Goal: Communication & Community: Answer question/provide support

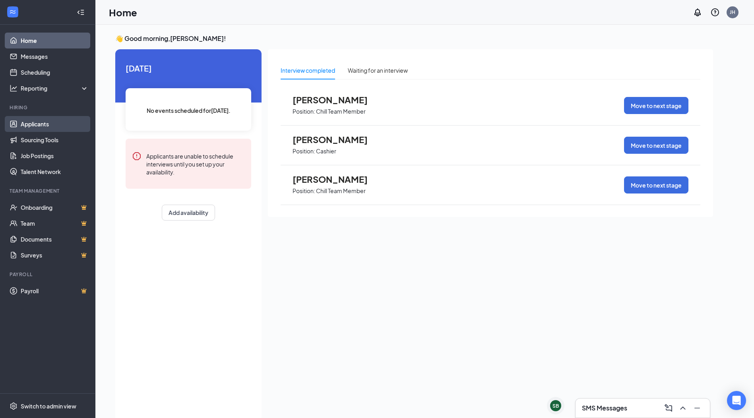
click at [36, 128] on link "Applicants" at bounding box center [55, 124] width 68 height 16
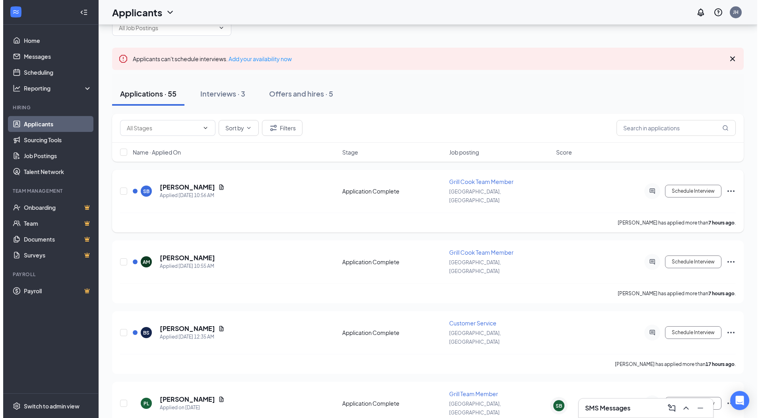
scroll to position [40, 0]
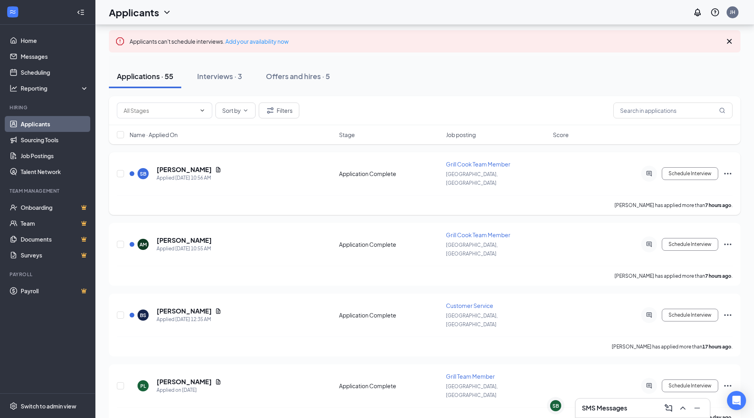
click at [187, 165] on h5 "[PERSON_NAME]" at bounding box center [184, 169] width 55 height 9
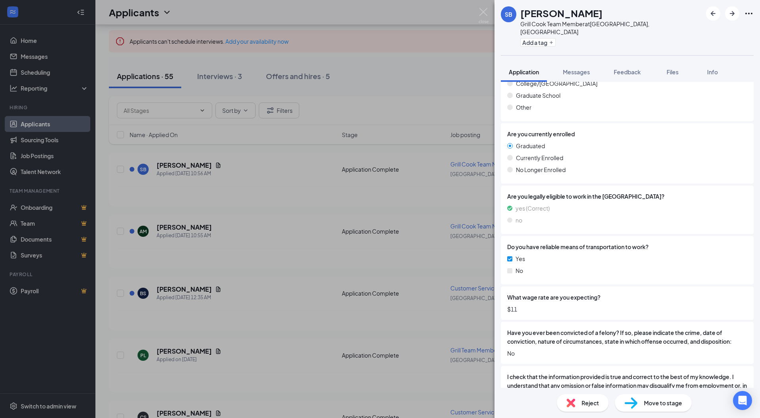
scroll to position [705, 0]
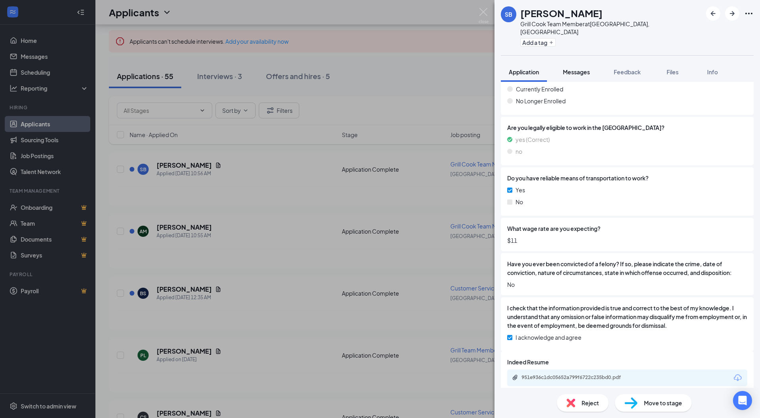
click at [580, 68] on span "Messages" at bounding box center [576, 71] width 27 height 7
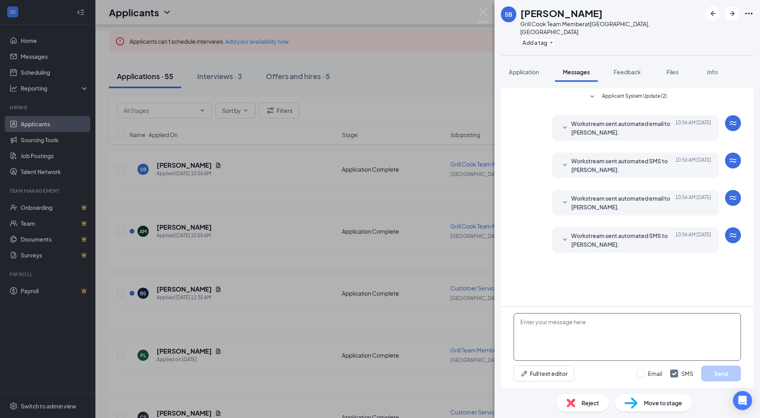
click at [587, 327] on textarea at bounding box center [627, 337] width 227 height 48
type textarea "Hi [PERSON_NAME], are you available [DATE] at 4pm for an interview?"
click at [729, 372] on button "Send" at bounding box center [721, 374] width 40 height 16
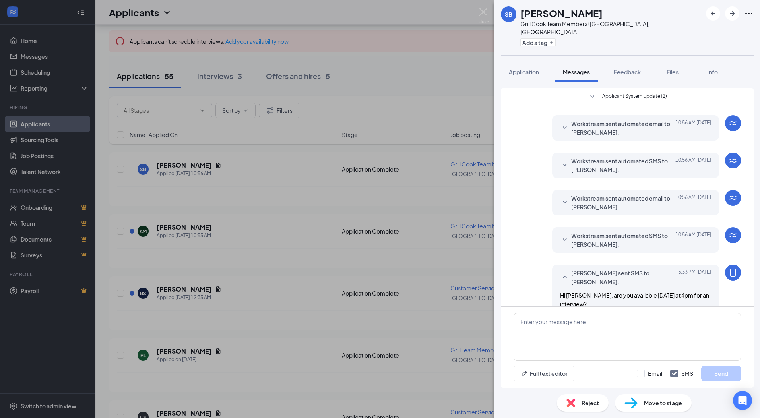
scroll to position [6, 0]
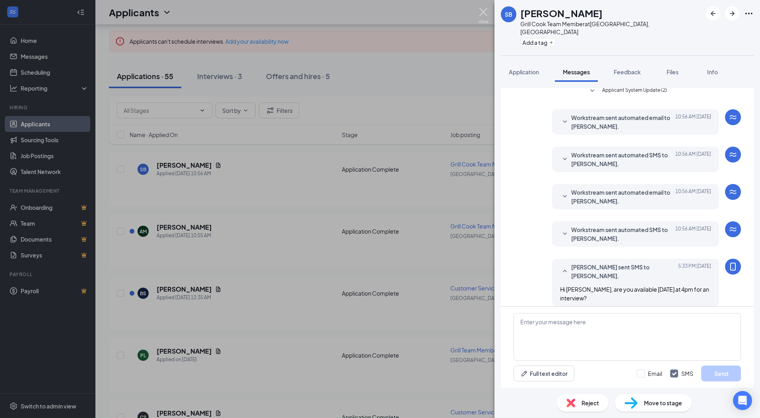
click at [481, 10] on img at bounding box center [484, 16] width 10 height 16
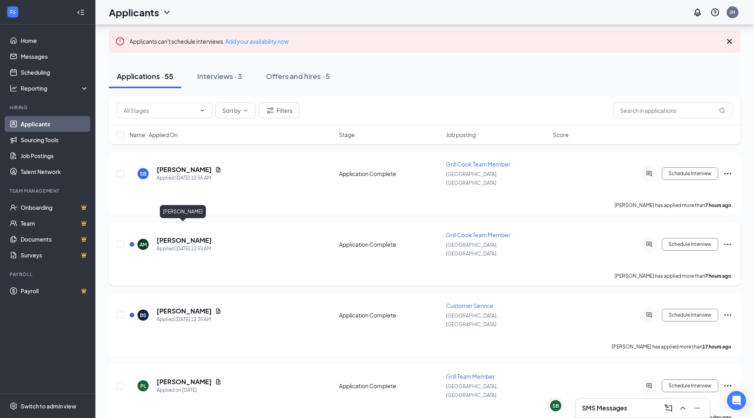
click at [185, 236] on h5 "[PERSON_NAME]" at bounding box center [184, 240] width 55 height 9
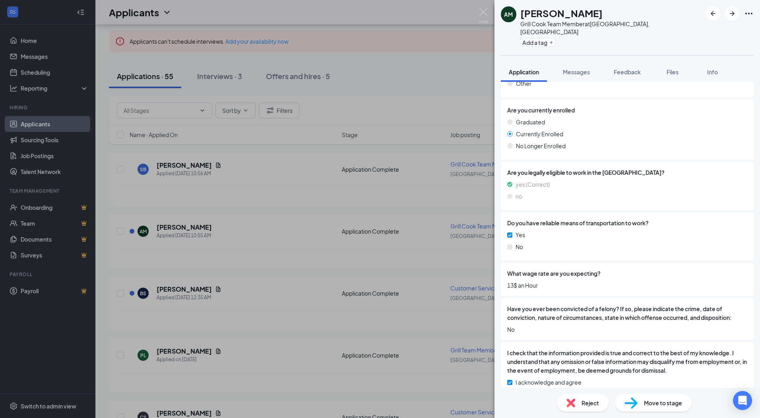
scroll to position [647, 0]
click at [479, 10] on img at bounding box center [484, 16] width 10 height 16
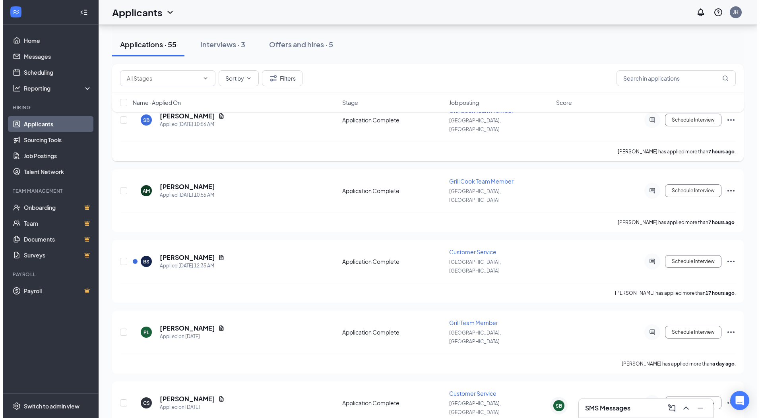
scroll to position [159, 0]
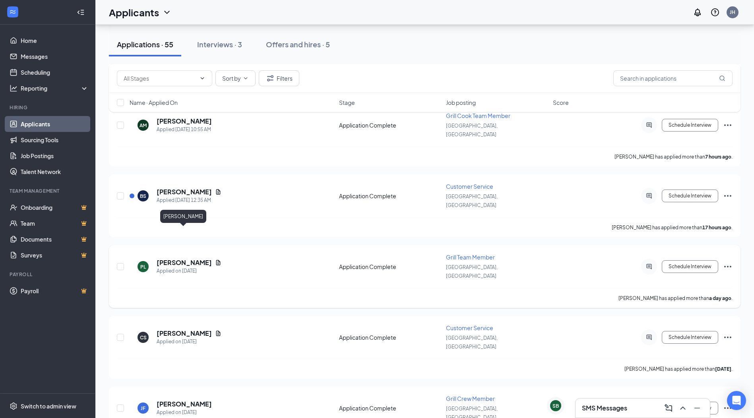
click at [174, 258] on h5 "[PERSON_NAME]" at bounding box center [184, 262] width 55 height 9
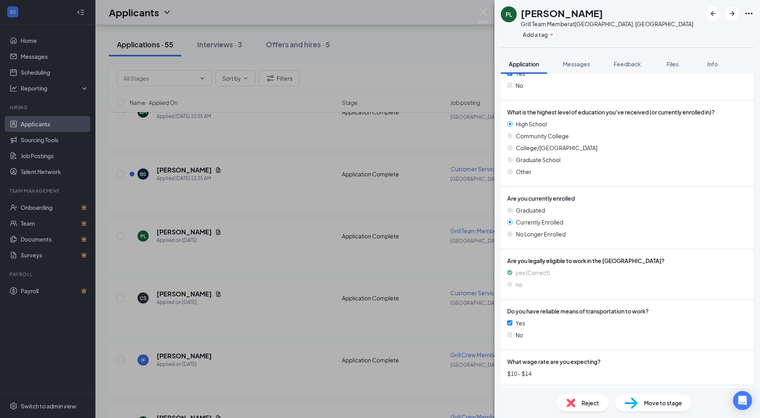
scroll to position [625, 0]
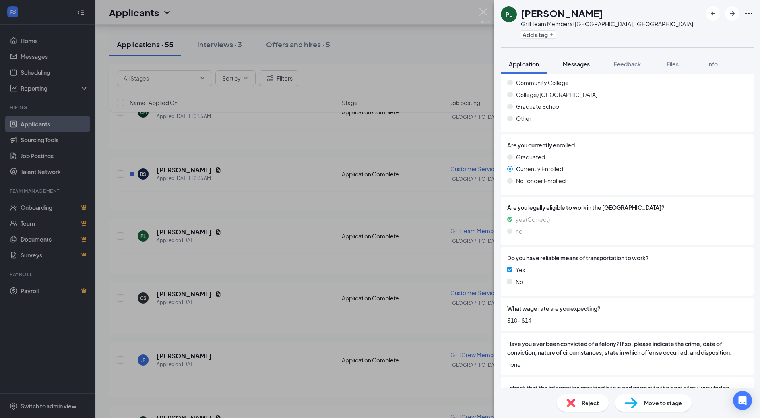
click at [565, 64] on span "Messages" at bounding box center [576, 63] width 27 height 7
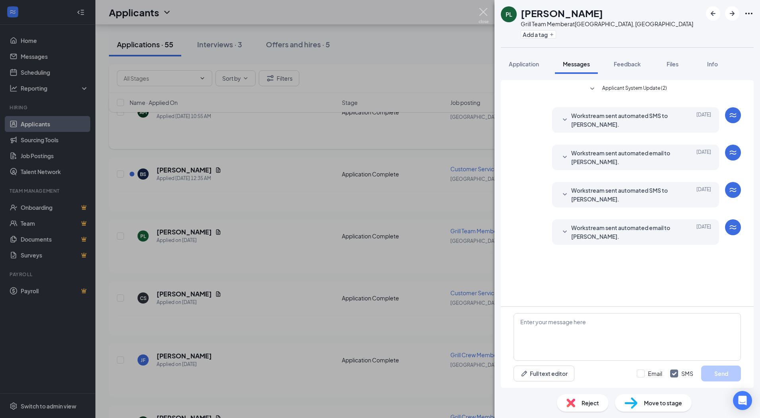
drag, startPoint x: 483, startPoint y: 10, endPoint x: 517, endPoint y: 130, distance: 124.8
click at [483, 10] on img at bounding box center [484, 16] width 10 height 16
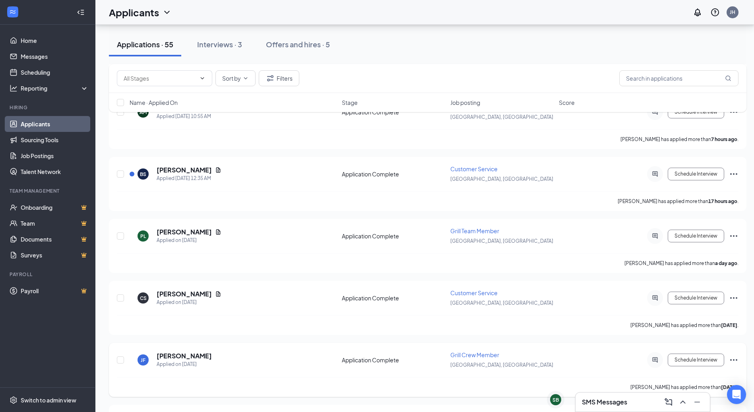
scroll to position [238, 0]
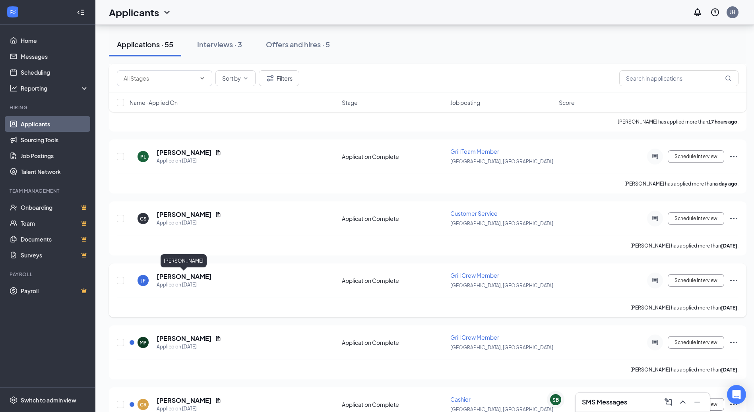
click at [190, 280] on h5 "[PERSON_NAME]" at bounding box center [184, 276] width 55 height 9
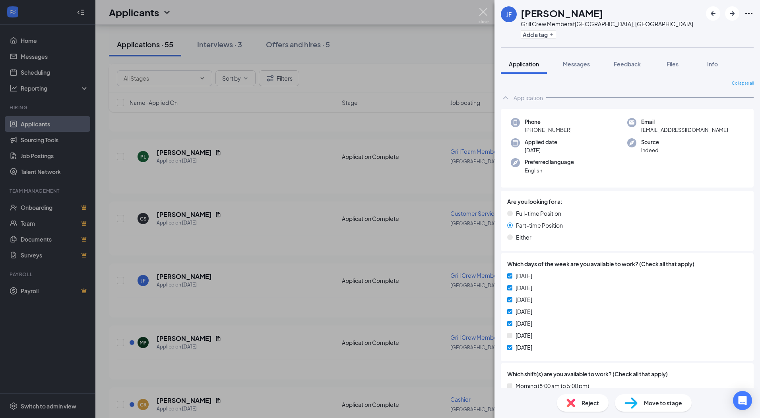
click at [481, 10] on img at bounding box center [484, 16] width 10 height 16
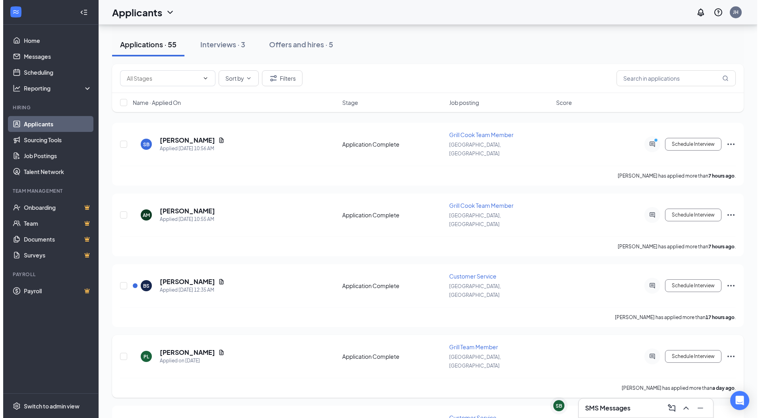
scroll to position [119, 0]
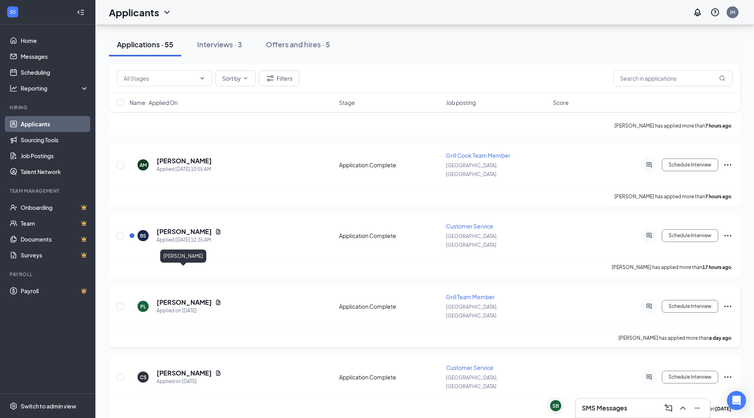
click at [176, 298] on h5 "[PERSON_NAME]" at bounding box center [184, 302] width 55 height 9
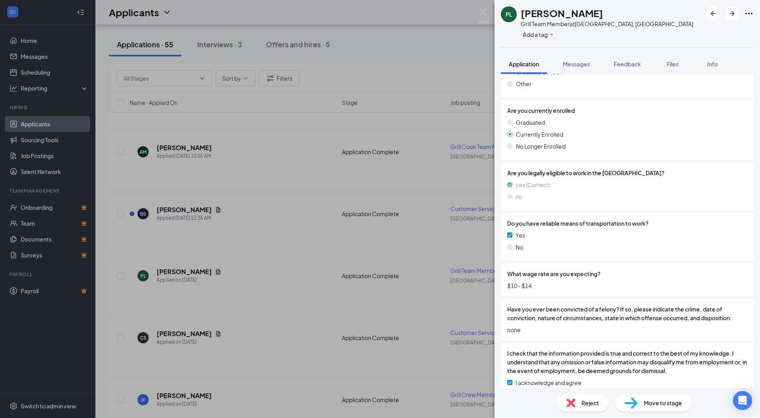
scroll to position [665, 0]
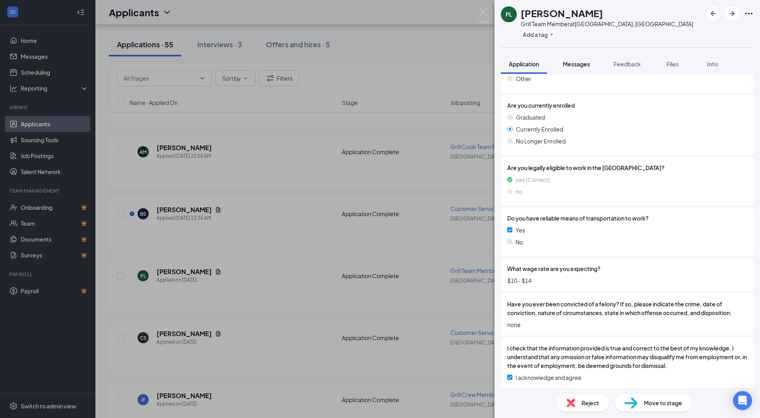
click at [575, 64] on span "Messages" at bounding box center [576, 63] width 27 height 7
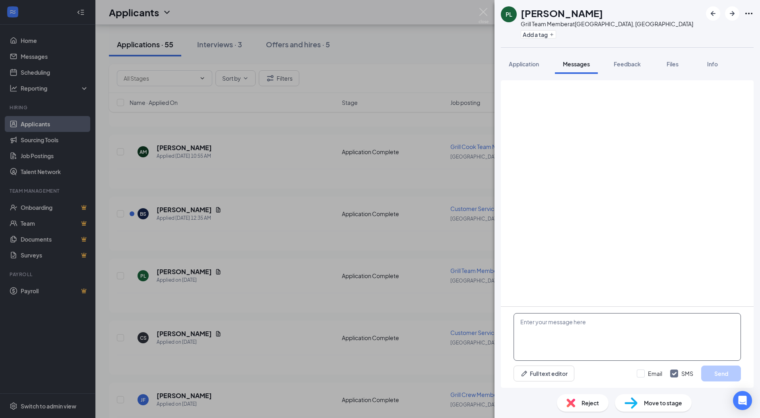
click at [557, 328] on textarea at bounding box center [627, 337] width 227 height 48
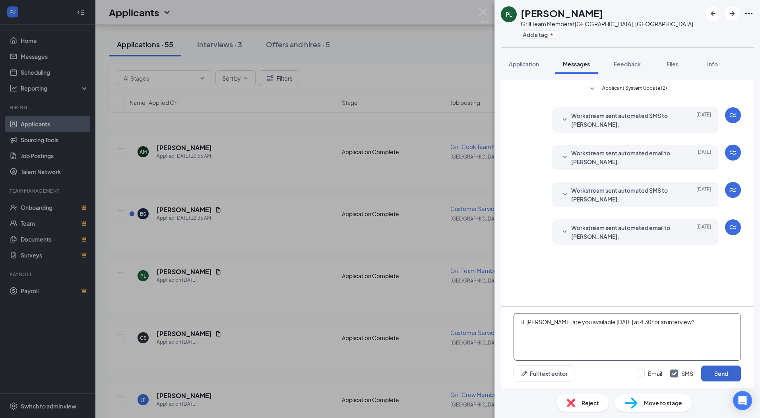
type textarea "Hi [PERSON_NAME] are you available [DATE] at 4:30 for an interview?"
click at [729, 373] on button "Send" at bounding box center [721, 374] width 40 height 16
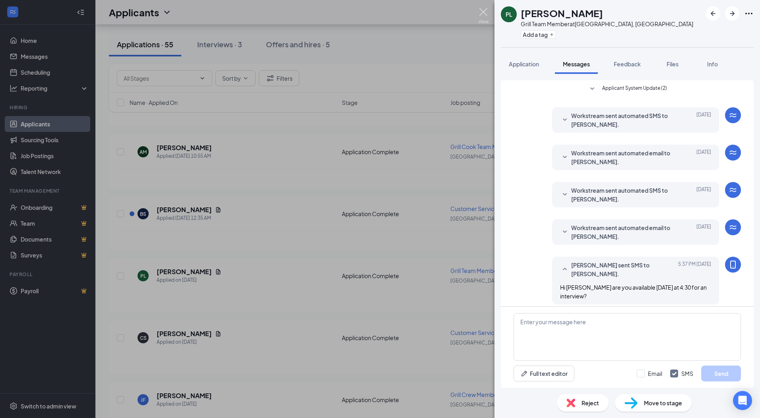
click at [483, 12] on img at bounding box center [484, 16] width 10 height 16
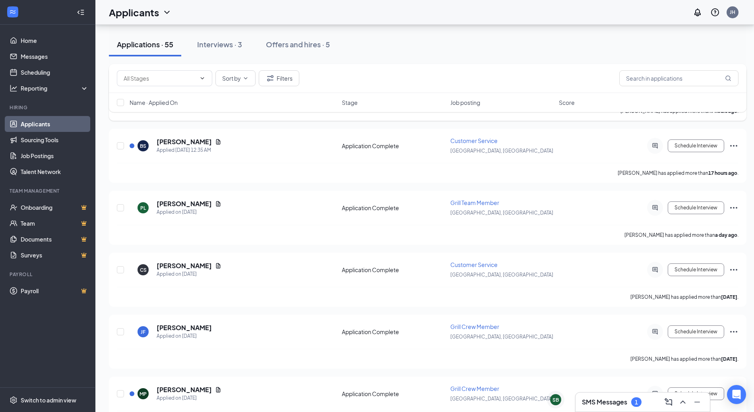
scroll to position [278, 0]
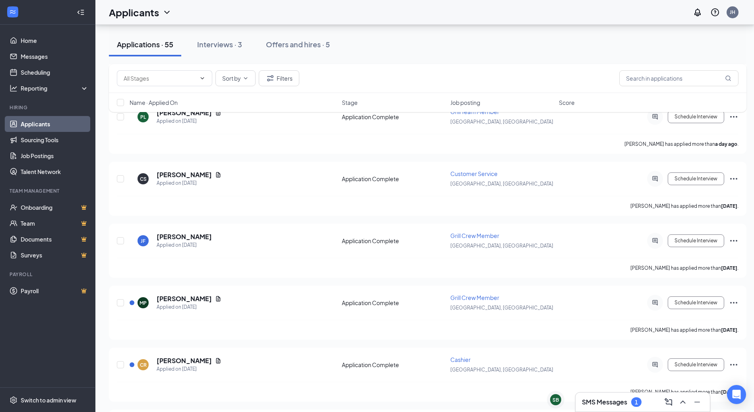
click at [597, 403] on h3 "SMS Messages" at bounding box center [604, 402] width 45 height 9
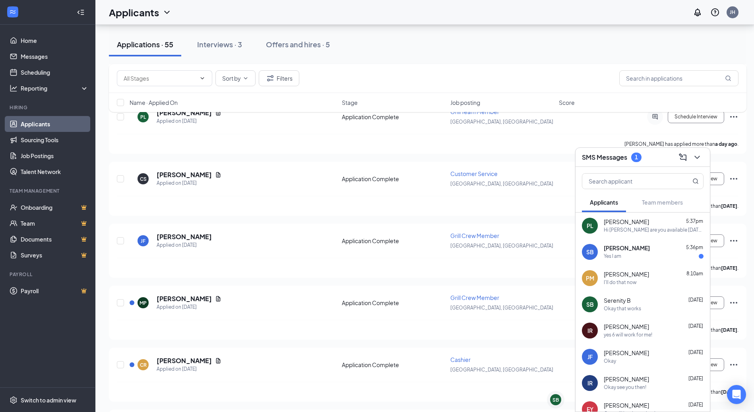
click at [637, 246] on span "[PERSON_NAME]" at bounding box center [627, 248] width 46 height 8
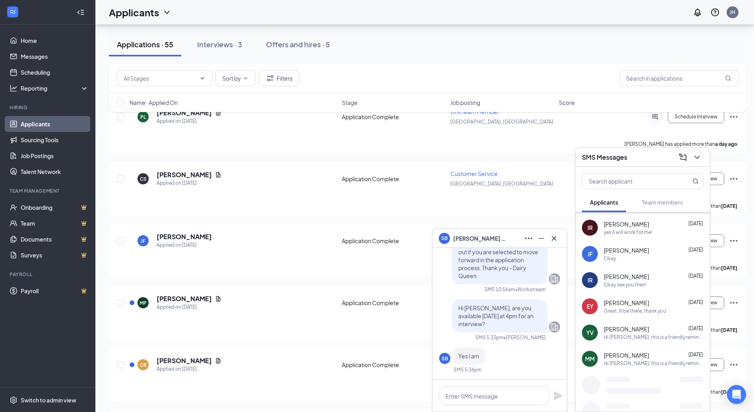
scroll to position [277, 0]
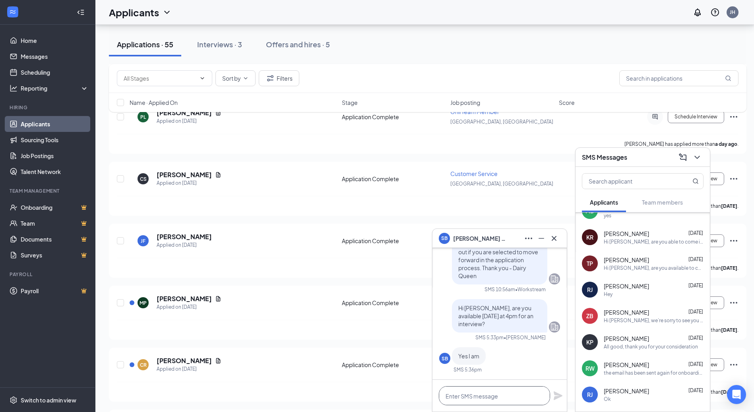
click at [509, 395] on textarea at bounding box center [494, 395] width 111 height 19
type textarea "awesome i will send the invite"
click at [559, 398] on icon "Plane" at bounding box center [558, 396] width 10 height 10
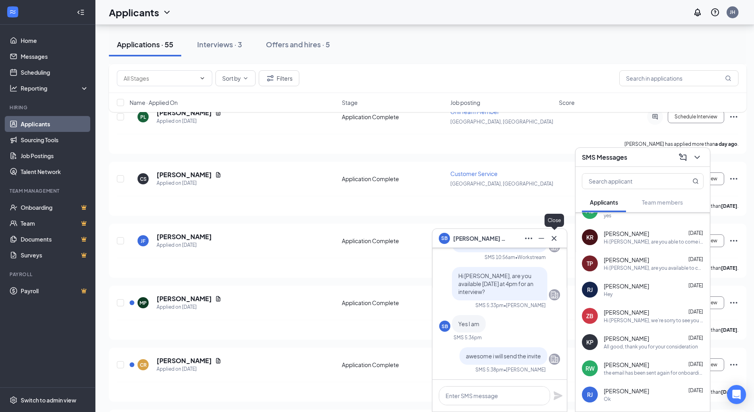
click at [553, 235] on icon "Cross" at bounding box center [554, 239] width 10 height 10
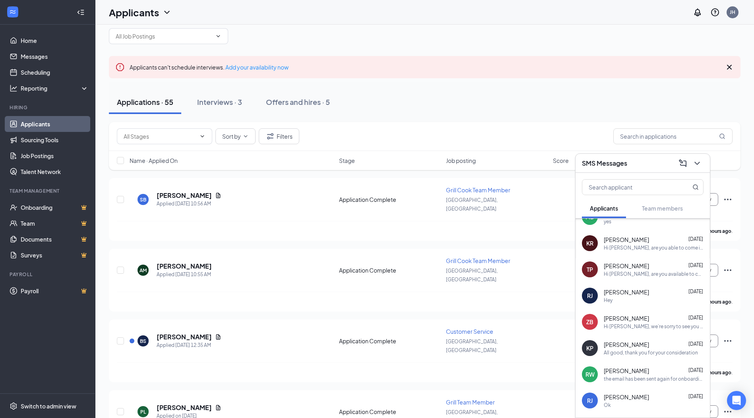
scroll to position [0, 0]
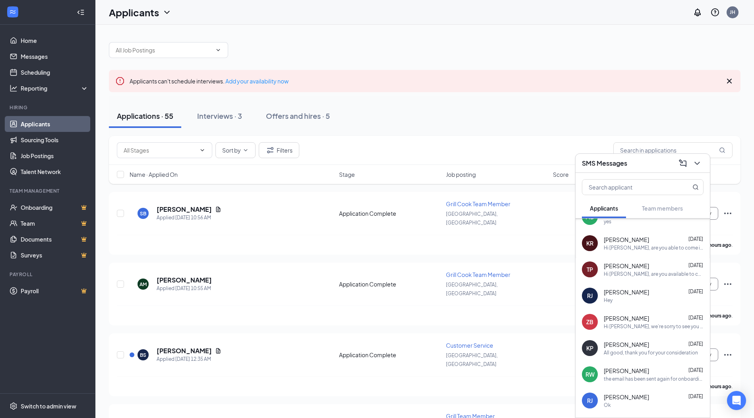
click at [663, 163] on div "SMS Messages" at bounding box center [643, 163] width 122 height 12
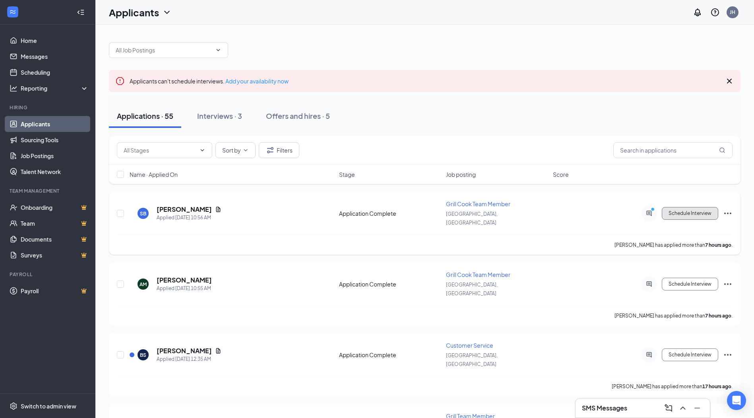
click at [678, 209] on button "Schedule Interview" at bounding box center [690, 213] width 56 height 13
type input "Onsite Interview (next stage)"
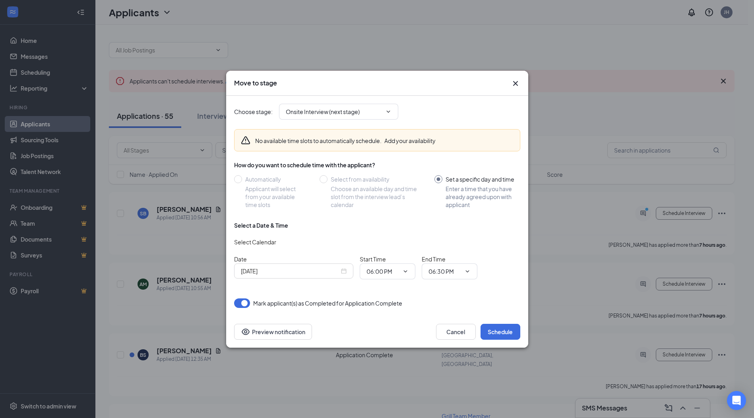
click at [339, 272] on input "[DATE]" at bounding box center [290, 271] width 99 height 9
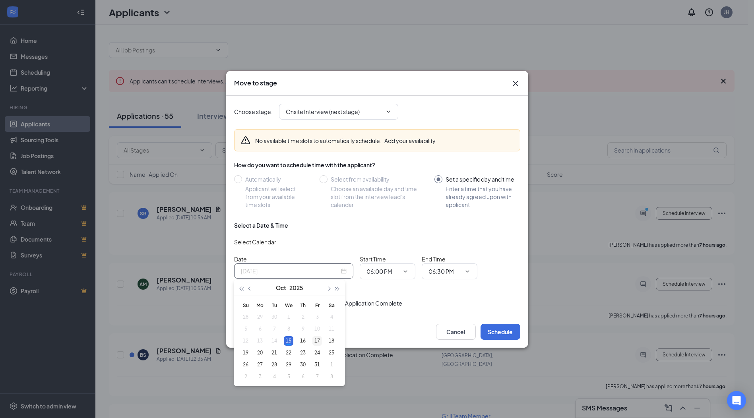
type input "[DATE]"
click at [315, 340] on div "17" at bounding box center [317, 341] width 10 height 10
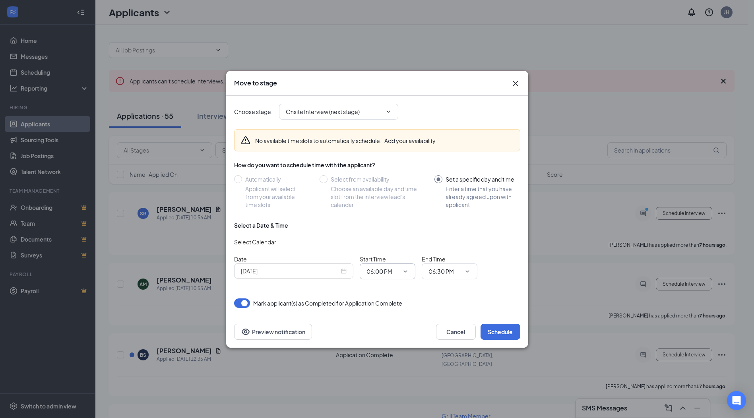
click at [404, 269] on icon "ChevronDown" at bounding box center [405, 271] width 6 height 6
click at [388, 250] on div "04:00 PM" at bounding box center [384, 252] width 23 height 9
type input "04:00 PM"
click at [466, 268] on icon "ChevronDown" at bounding box center [467, 271] width 6 height 6
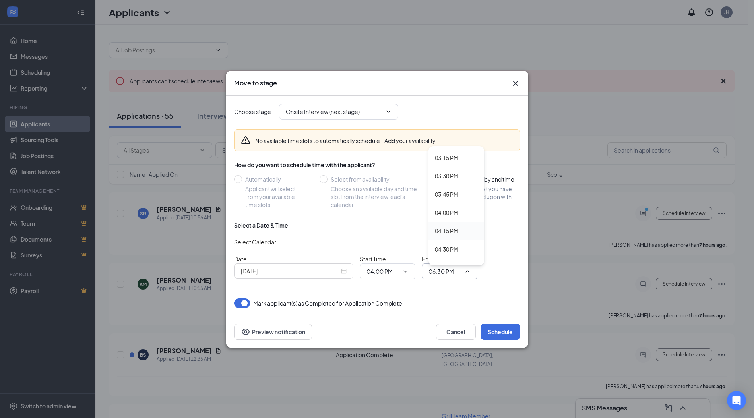
scroll to position [1153, 0]
click at [452, 210] on div "04:30 PM" at bounding box center [446, 209] width 23 height 9
type input "04:30 PM"
click at [495, 330] on button "Schedule" at bounding box center [501, 332] width 40 height 16
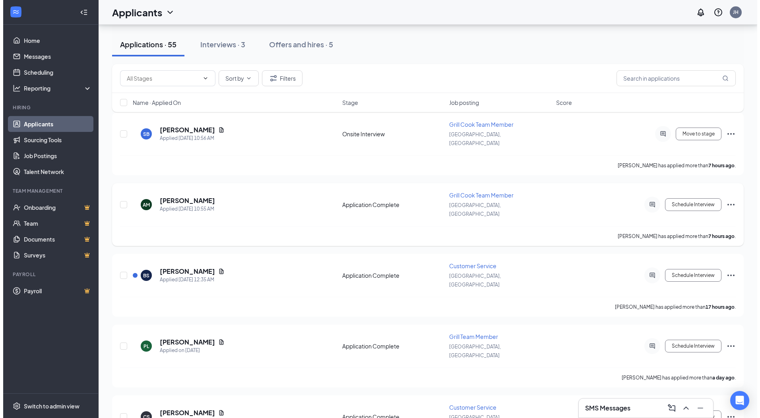
scroll to position [119, 0]
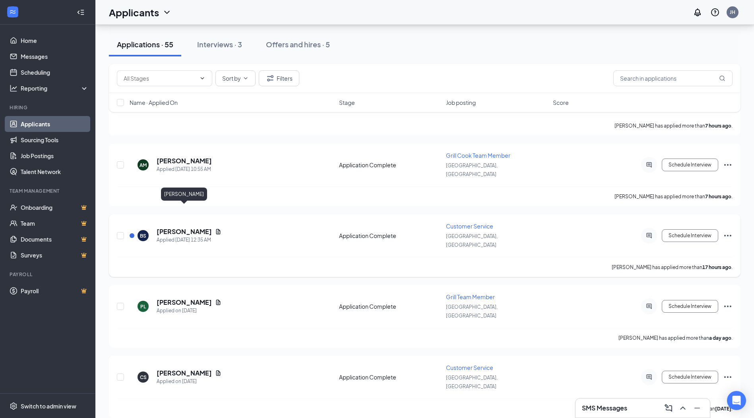
click at [175, 227] on h5 "[PERSON_NAME]" at bounding box center [184, 231] width 55 height 9
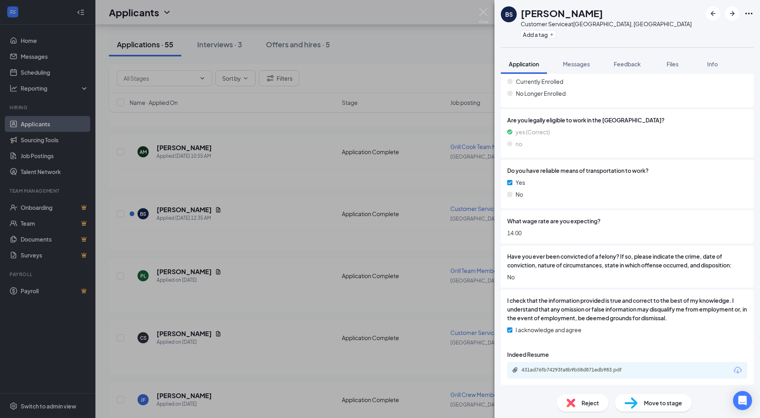
scroll to position [705, 0]
click at [483, 12] on img at bounding box center [484, 16] width 10 height 16
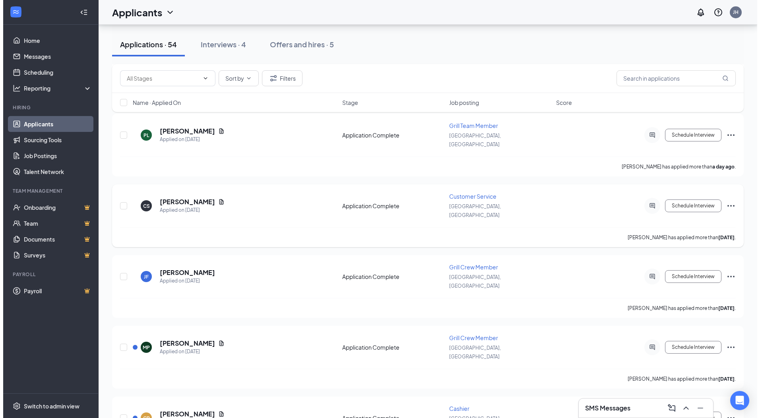
scroll to position [238, 0]
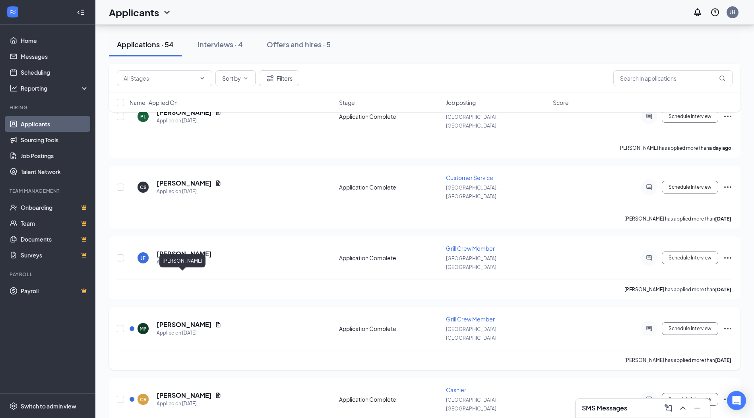
click at [183, 320] on h5 "[PERSON_NAME]" at bounding box center [184, 324] width 55 height 9
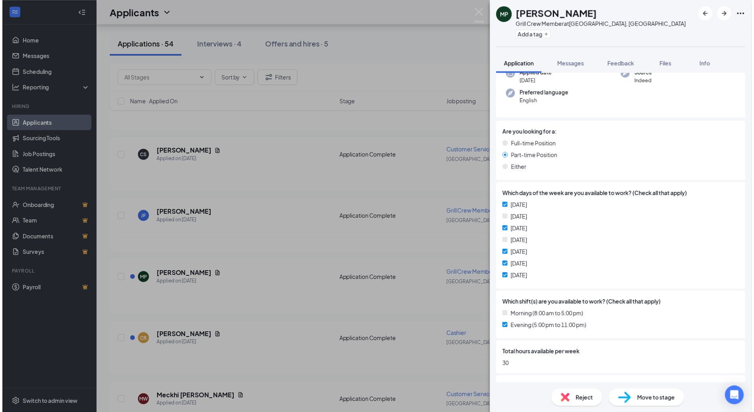
scroll to position [69, 0]
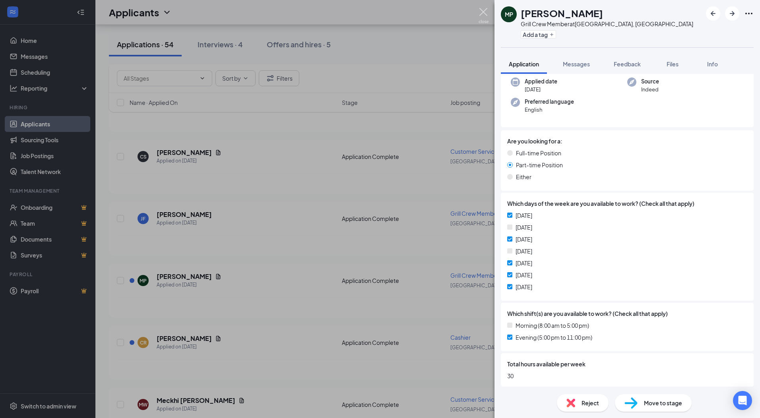
click at [483, 11] on img at bounding box center [484, 16] width 10 height 16
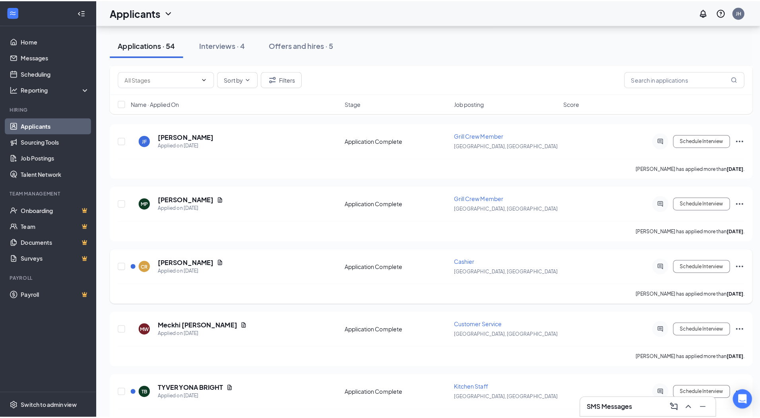
scroll to position [358, 0]
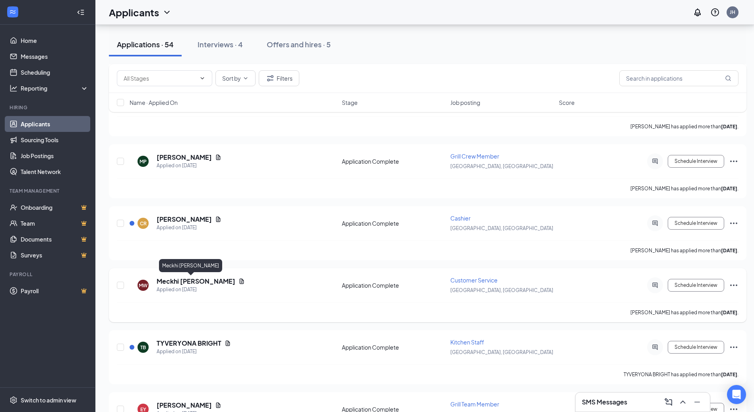
click at [188, 280] on h5 "Meckhi [PERSON_NAME]" at bounding box center [196, 281] width 79 height 9
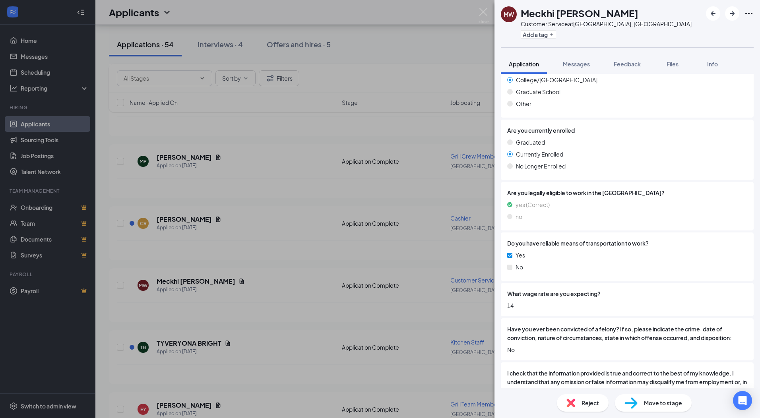
scroll to position [636, 0]
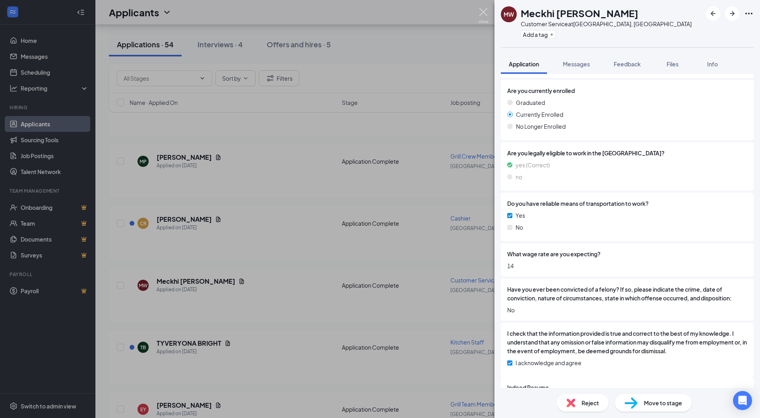
click at [485, 9] on img at bounding box center [484, 16] width 10 height 16
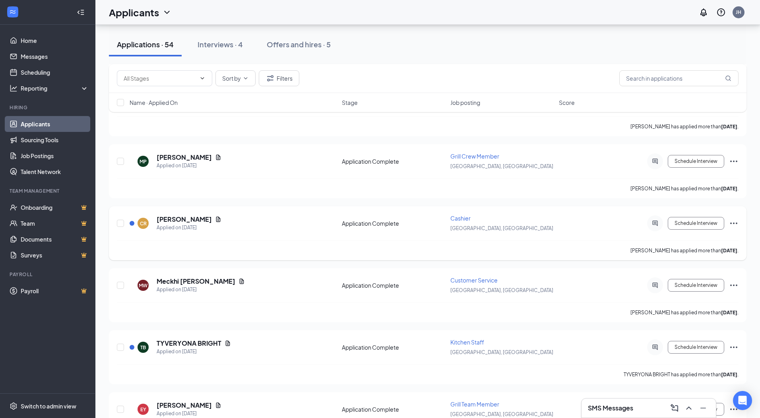
scroll to position [397, 0]
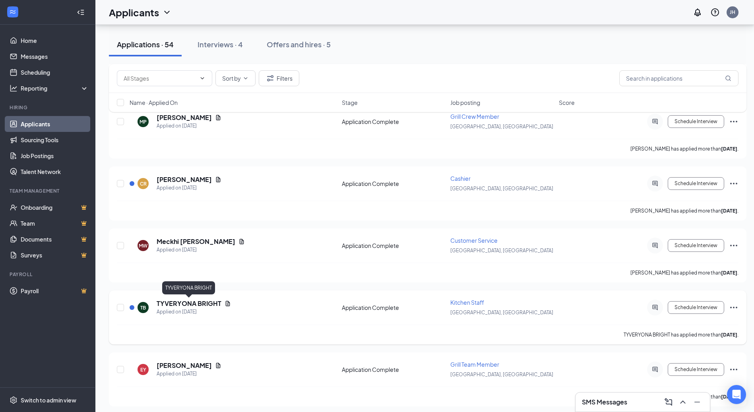
click at [180, 303] on h5 "TYVERYONA BRIGHT" at bounding box center [189, 303] width 65 height 9
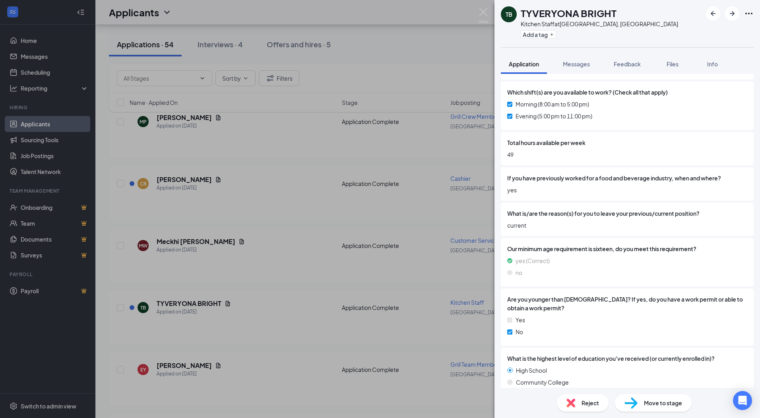
scroll to position [318, 0]
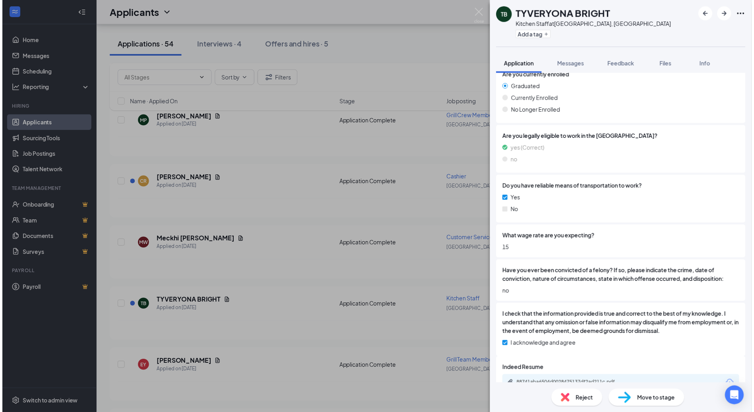
scroll to position [676, 0]
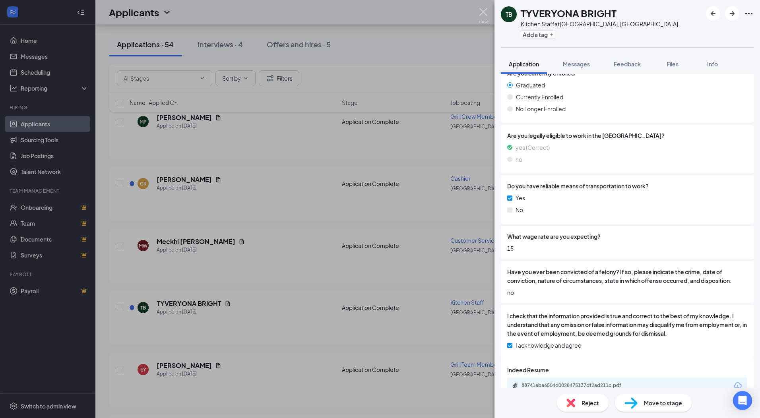
click at [483, 12] on img at bounding box center [484, 16] width 10 height 16
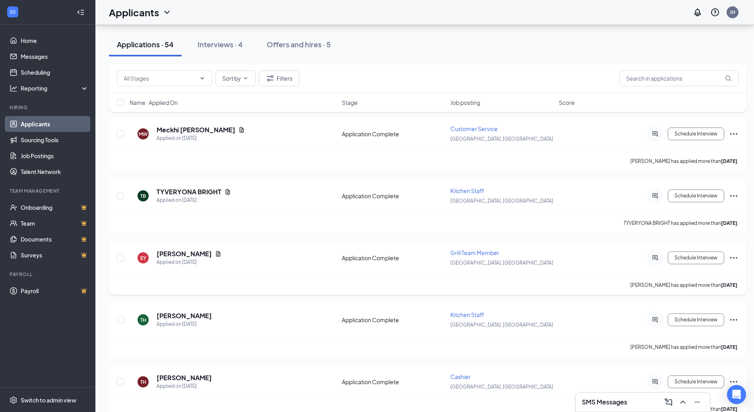
scroll to position [556, 0]
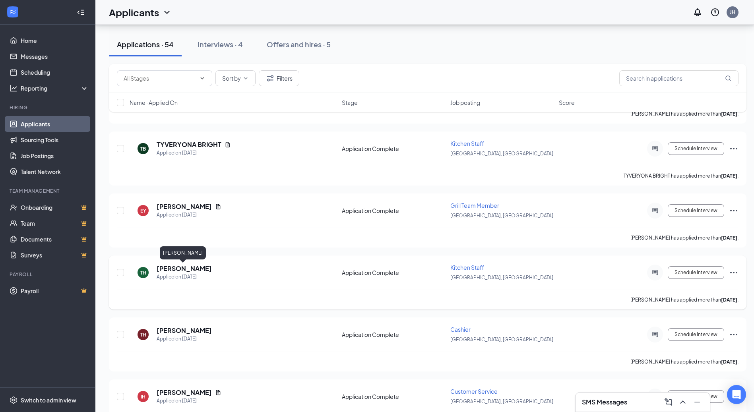
click at [187, 269] on h5 "[PERSON_NAME]" at bounding box center [184, 268] width 55 height 9
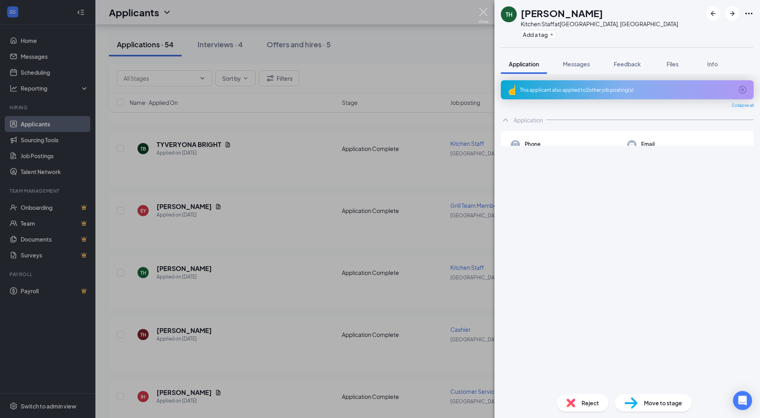
click at [485, 9] on img at bounding box center [484, 16] width 10 height 16
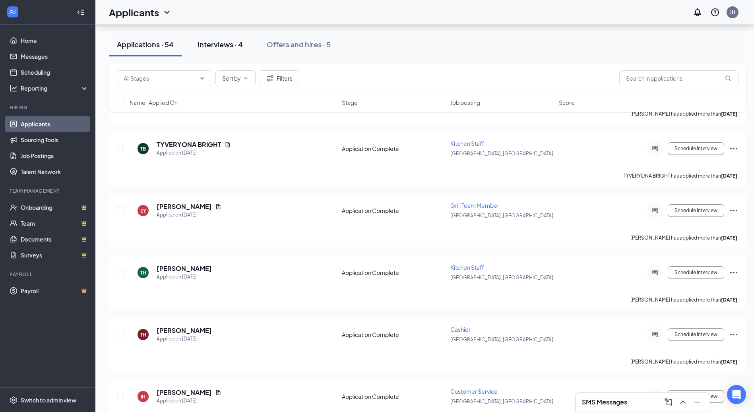
click at [221, 43] on div "Interviews · 4" at bounding box center [220, 44] width 45 height 10
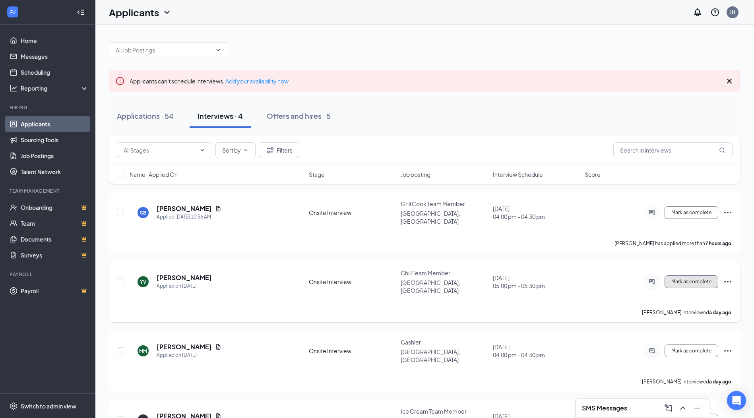
click at [671, 275] on button "Mark as complete" at bounding box center [692, 281] width 54 height 13
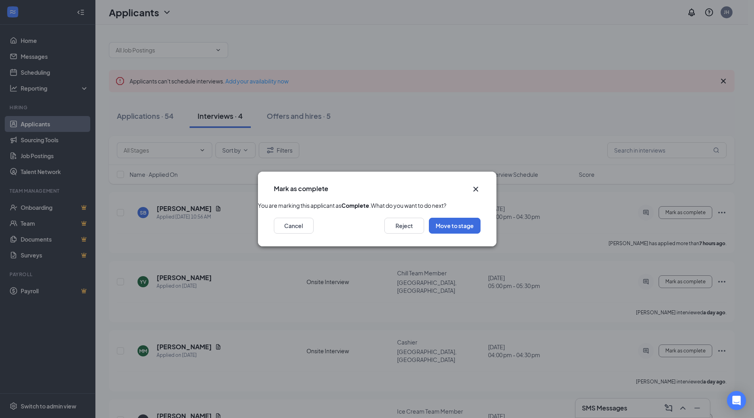
click at [474, 184] on icon "Cross" at bounding box center [476, 189] width 10 height 10
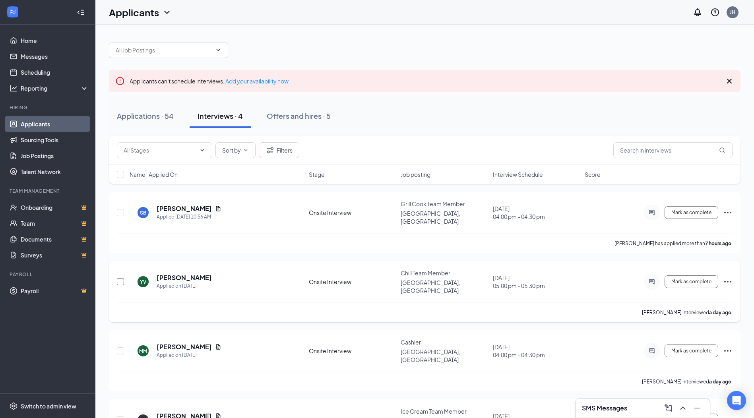
click at [122, 278] on input "checkbox" at bounding box center [120, 281] width 7 height 7
checkbox input "true"
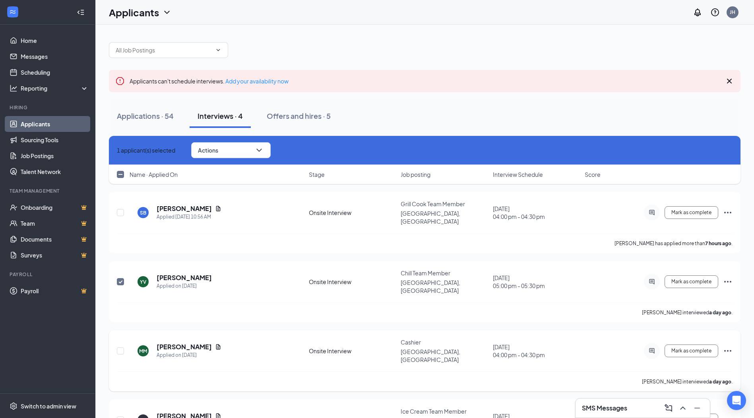
click at [120, 338] on div at bounding box center [121, 350] width 8 height 25
click at [120, 347] on input "checkbox" at bounding box center [120, 350] width 7 height 7
checkbox input "true"
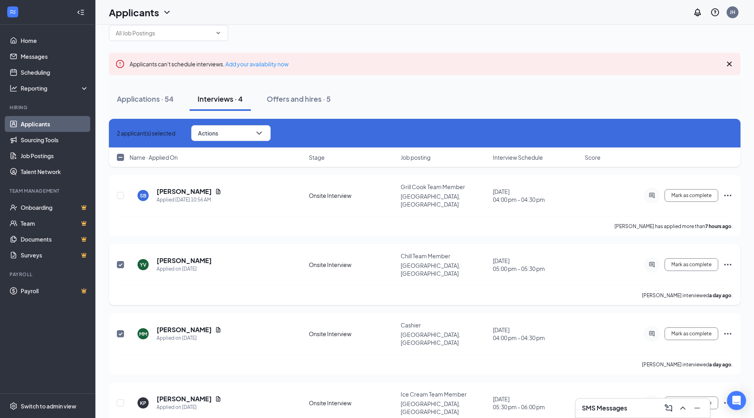
click at [118, 261] on input "checkbox" at bounding box center [120, 264] width 7 height 7
checkbox input "false"
click at [117, 330] on span at bounding box center [120, 333] width 7 height 7
click at [117, 330] on input "checkbox" at bounding box center [120, 333] width 7 height 7
checkbox input "false"
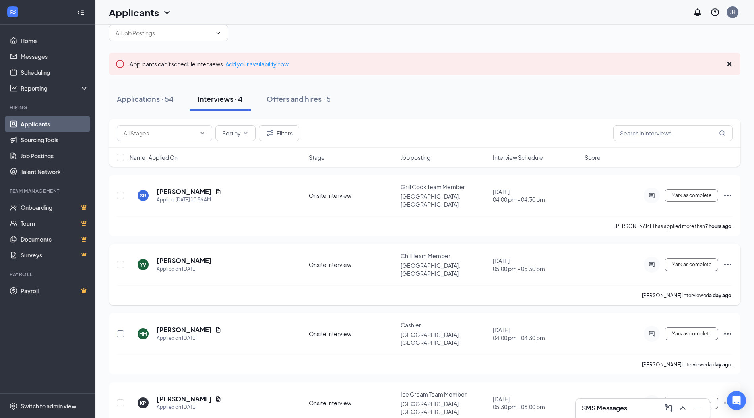
scroll to position [0, 0]
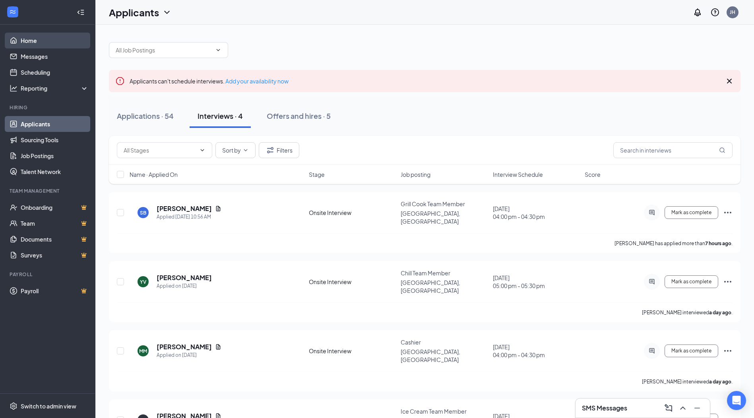
click at [31, 44] on link "Home" at bounding box center [55, 41] width 68 height 16
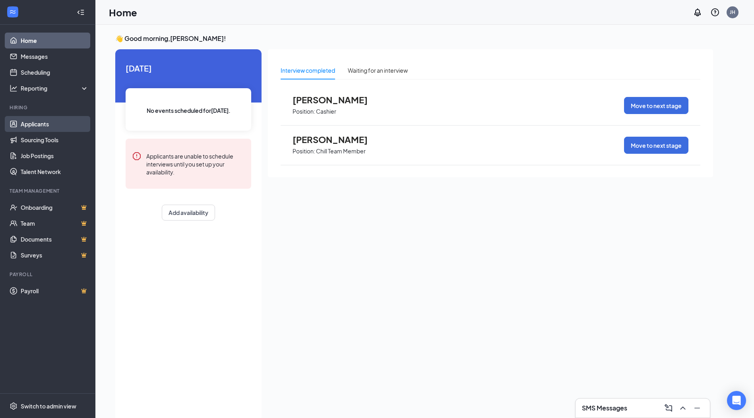
click at [45, 122] on link "Applicants" at bounding box center [55, 124] width 68 height 16
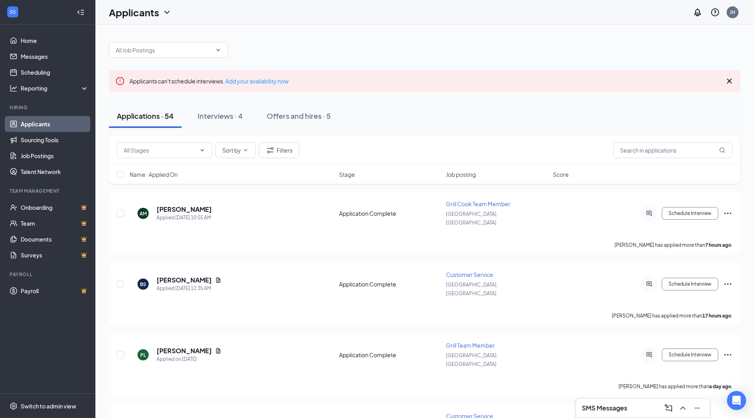
click at [593, 408] on h3 "SMS Messages" at bounding box center [604, 408] width 45 height 9
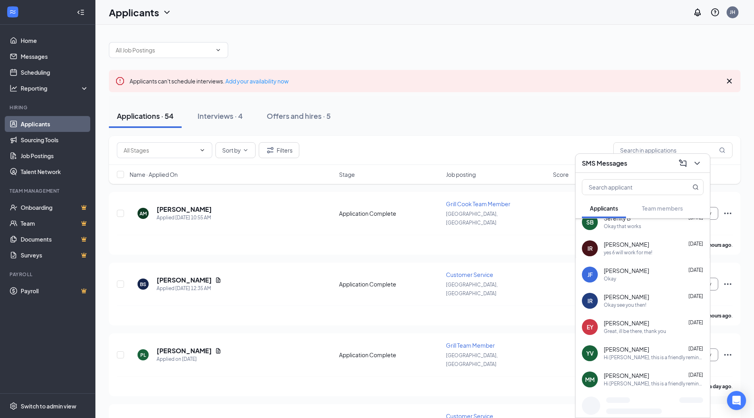
scroll to position [103, 0]
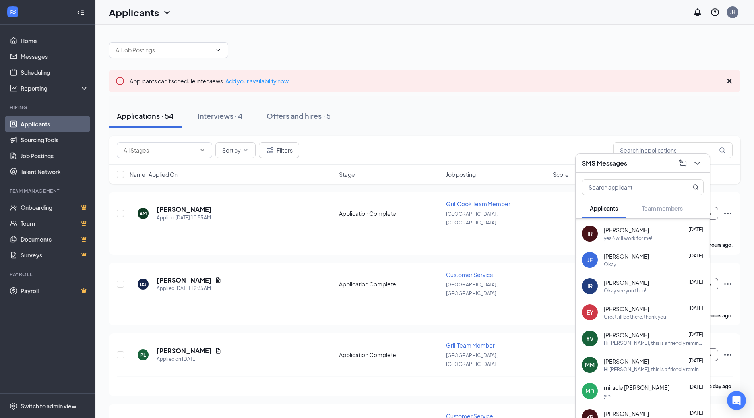
click at [639, 310] on div "Emma Yando Oct 12" at bounding box center [654, 309] width 100 height 8
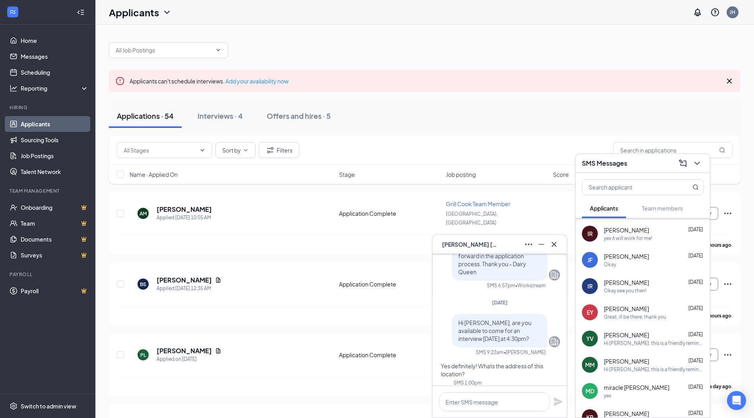
scroll to position [0, 0]
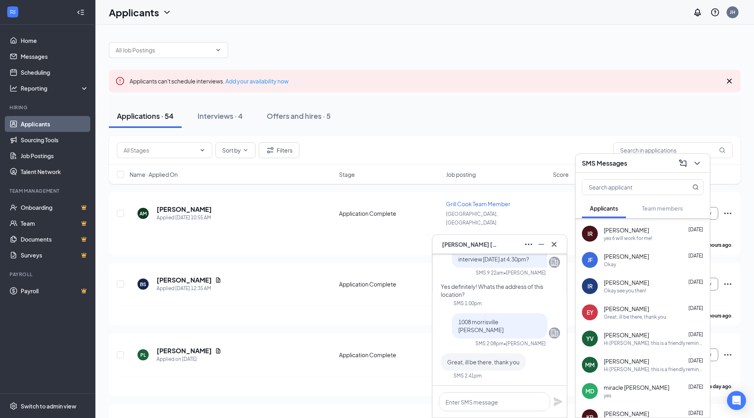
click at [478, 245] on span "Emma Yando" at bounding box center [470, 244] width 56 height 9
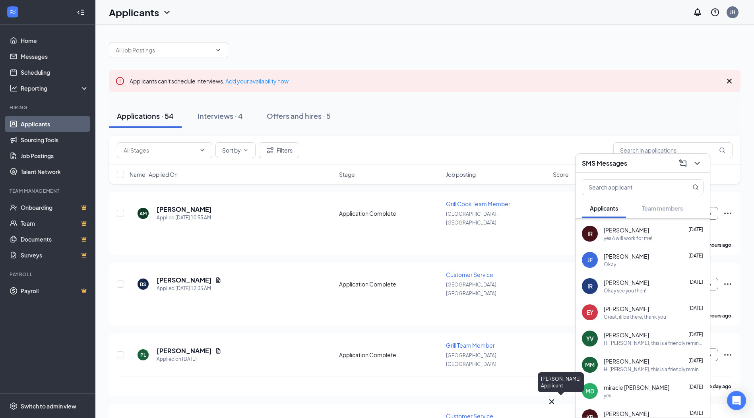
click at [556, 397] on icon "Cross" at bounding box center [552, 402] width 10 height 10
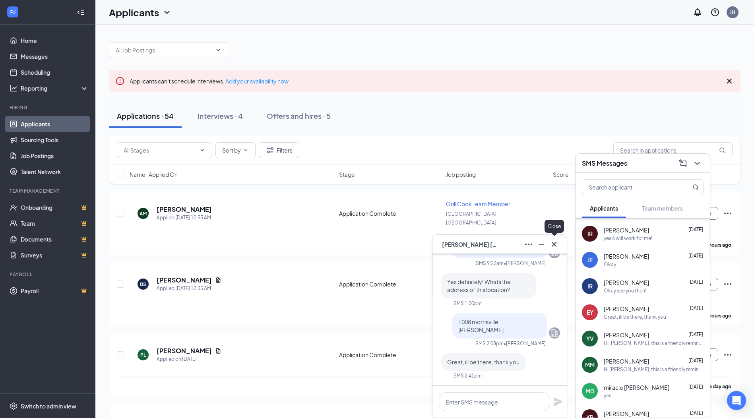
click at [556, 245] on icon "Cross" at bounding box center [554, 245] width 10 height 10
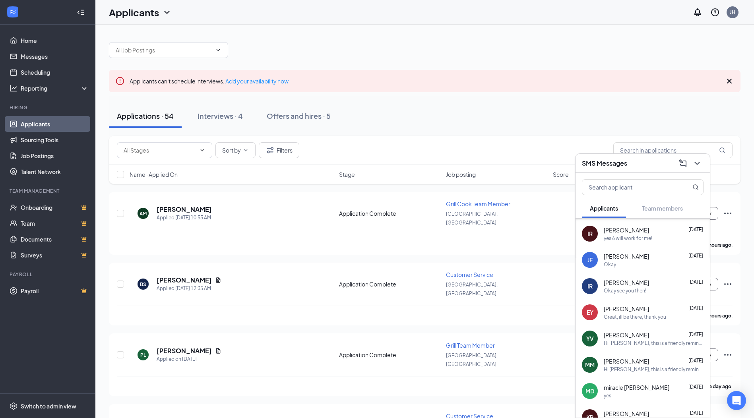
scroll to position [143, 0]
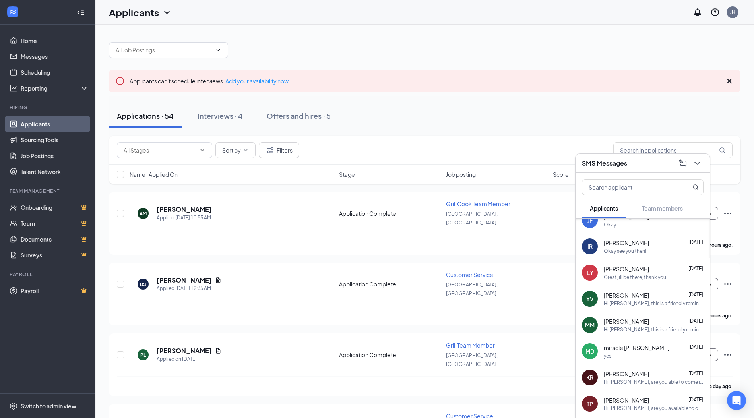
click at [651, 159] on div "SMS Messages" at bounding box center [643, 163] width 122 height 12
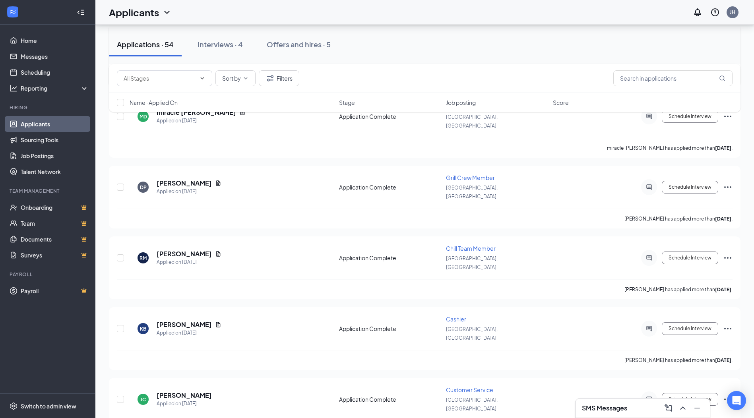
scroll to position [1868, 0]
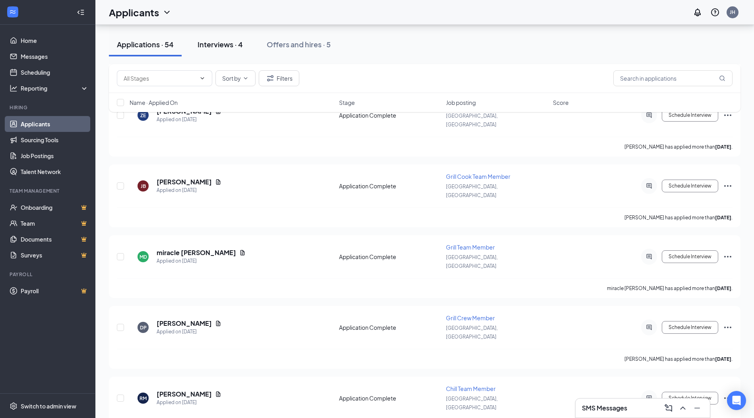
click at [220, 44] on div "Interviews · 4" at bounding box center [220, 44] width 45 height 10
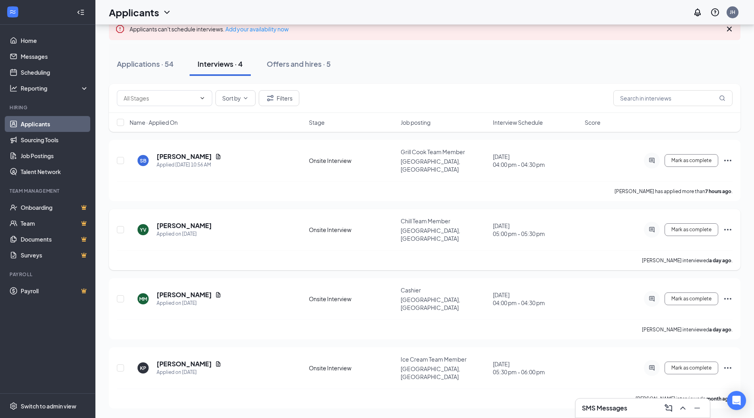
scroll to position [17, 0]
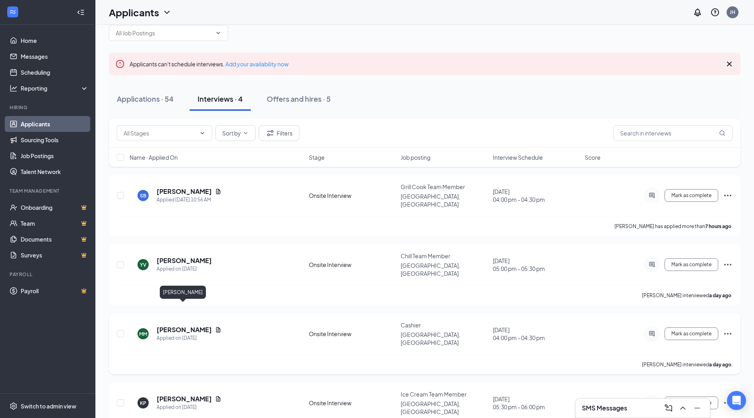
click at [178, 326] on h5 "[PERSON_NAME]" at bounding box center [184, 330] width 55 height 9
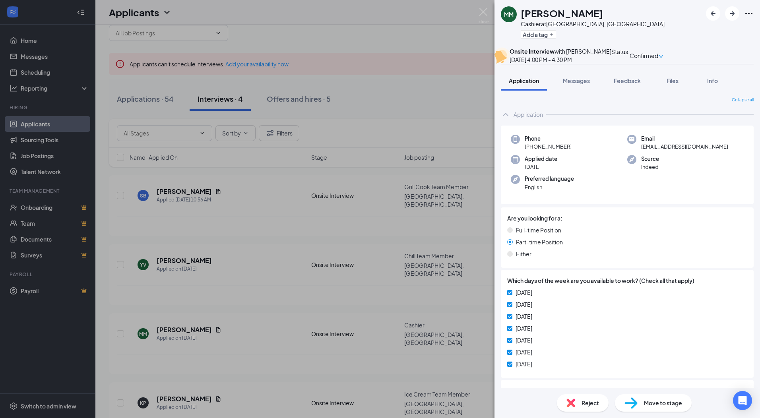
click at [576, 405] on div "Reject" at bounding box center [583, 402] width 52 height 17
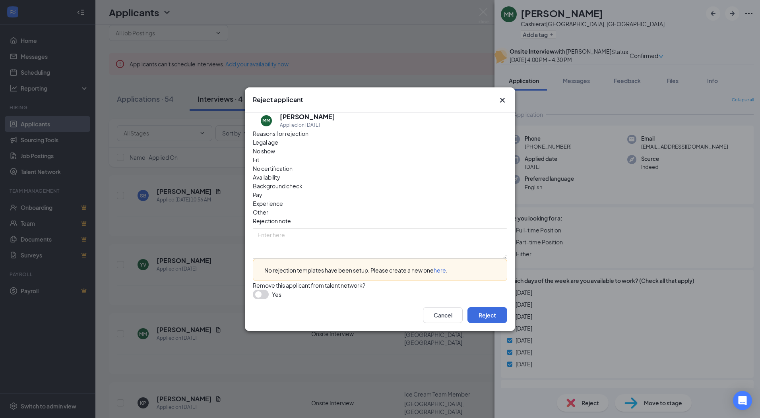
click at [275, 155] on span "No show" at bounding box center [264, 151] width 22 height 9
click at [483, 320] on button "Reject" at bounding box center [487, 315] width 40 height 16
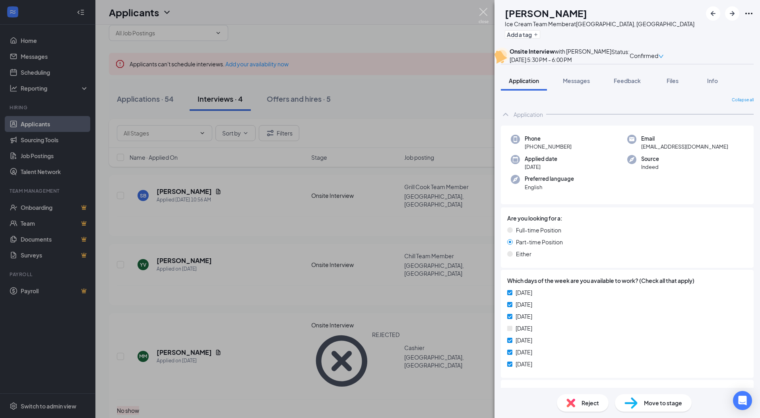
click at [479, 12] on img at bounding box center [484, 16] width 10 height 16
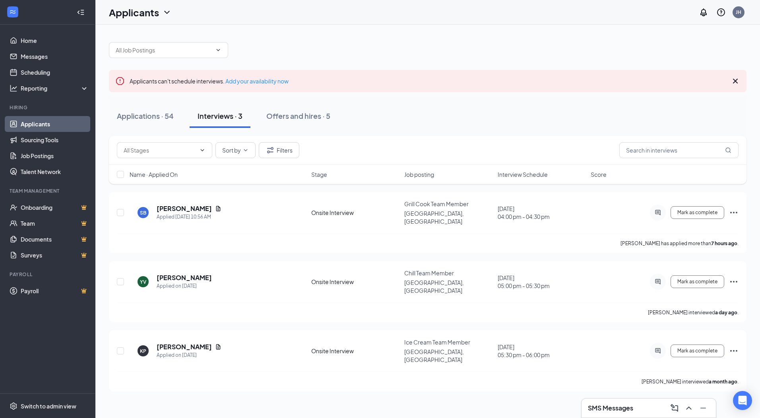
click at [33, 122] on link "Applicants" at bounding box center [55, 124] width 68 height 16
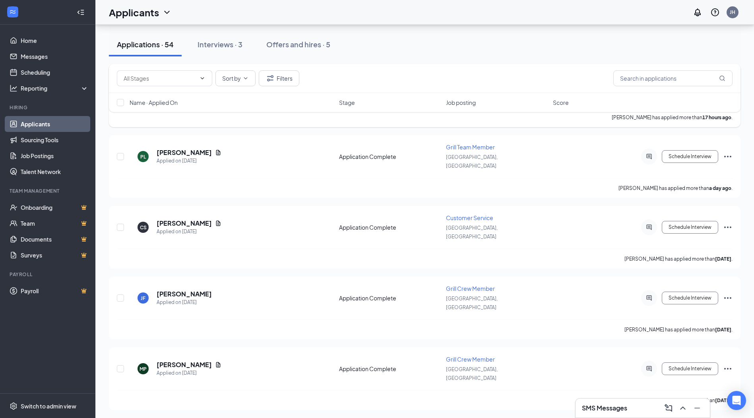
scroll to position [199, 0]
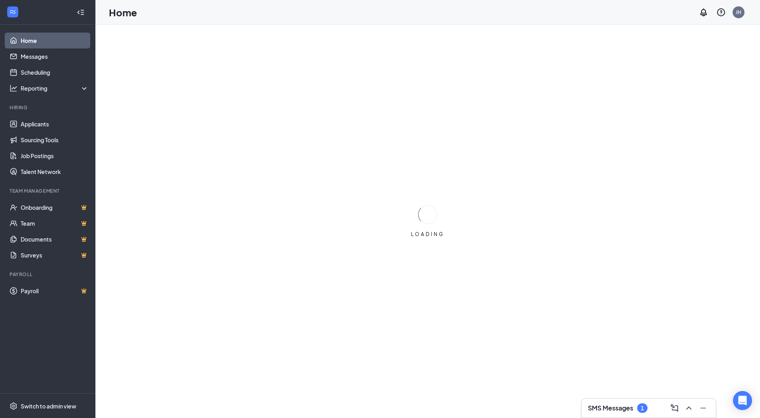
click at [605, 407] on h3 "SMS Messages" at bounding box center [610, 408] width 45 height 9
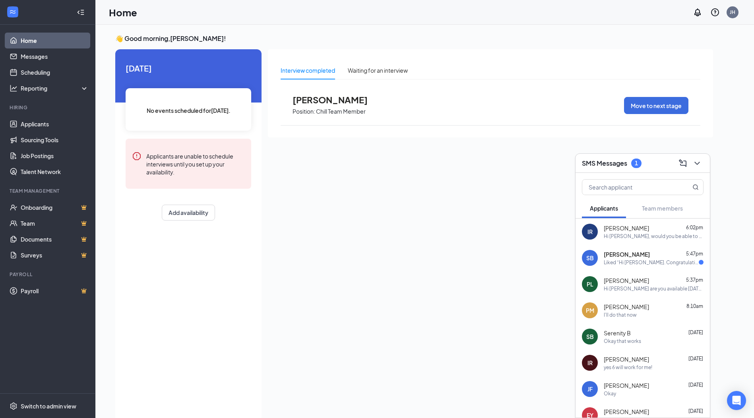
click at [639, 258] on span "[PERSON_NAME]" at bounding box center [627, 254] width 46 height 8
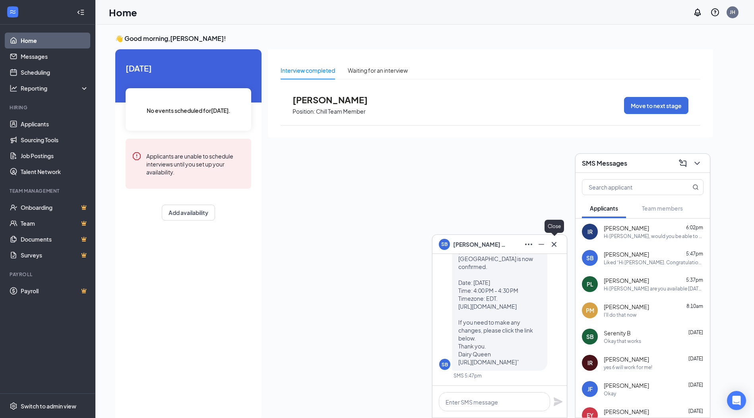
click at [555, 248] on icon "Cross" at bounding box center [554, 245] width 10 height 10
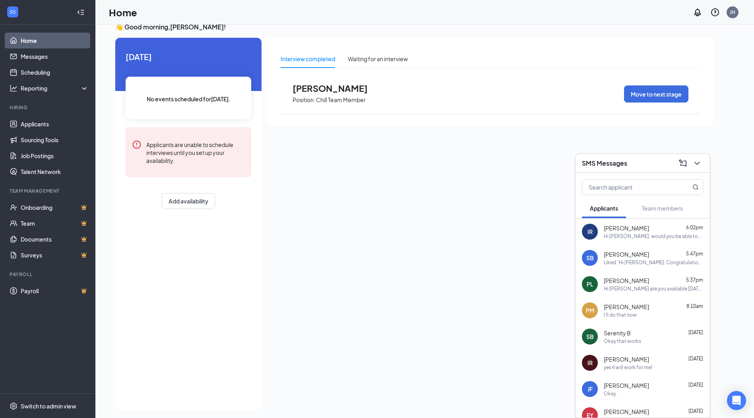
scroll to position [17, 0]
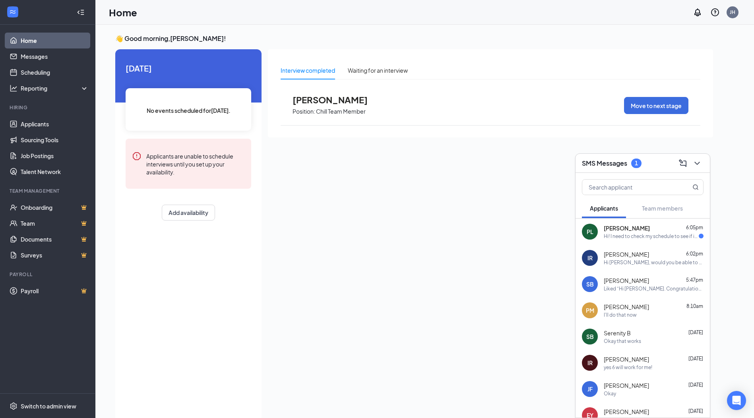
click at [620, 236] on div "Hi! I need to check my schedule to see if im able to go, ill let you know as so…" at bounding box center [651, 236] width 95 height 7
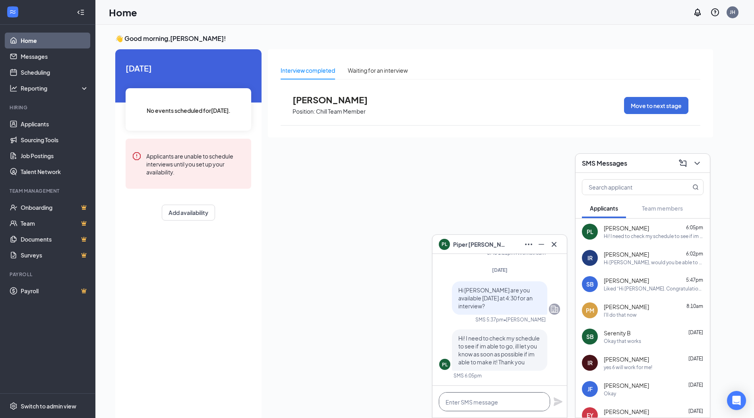
click at [472, 400] on textarea at bounding box center [494, 401] width 111 height 19
type textarea "sure no problem"
click at [558, 402] on icon "Plane" at bounding box center [558, 402] width 10 height 10
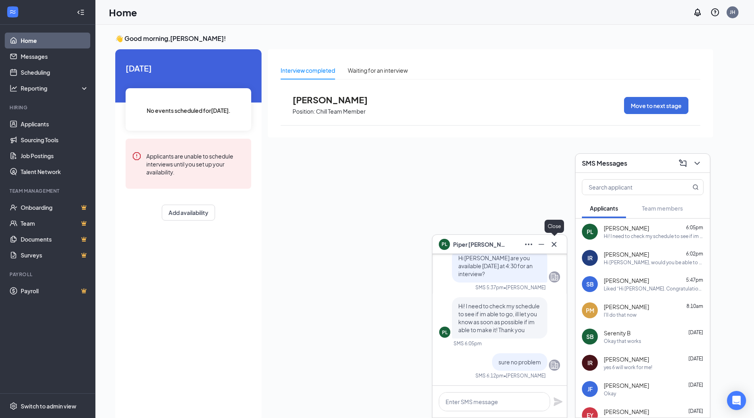
click at [555, 236] on div "PL Piper Laverentz" at bounding box center [499, 244] width 134 height 19
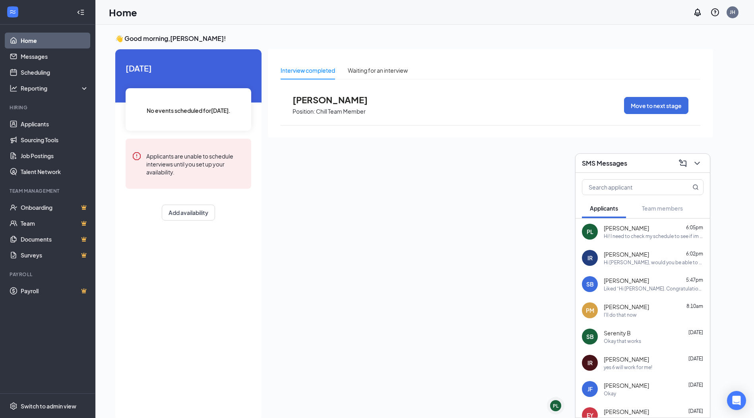
click at [23, 40] on link "Home" at bounding box center [55, 41] width 68 height 16
